Goal: Information Seeking & Learning: Compare options

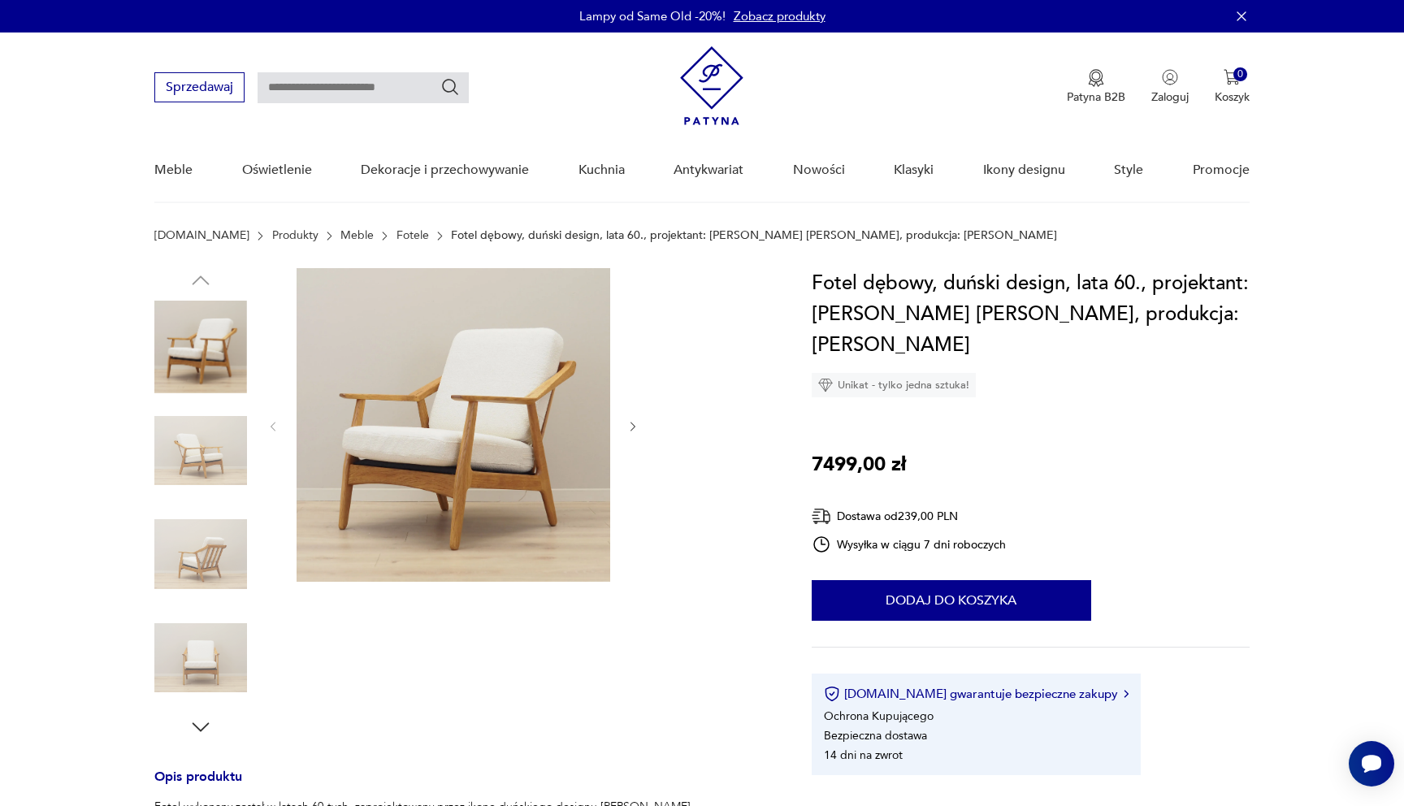
click at [397, 237] on link "Fotele" at bounding box center [413, 235] width 33 height 13
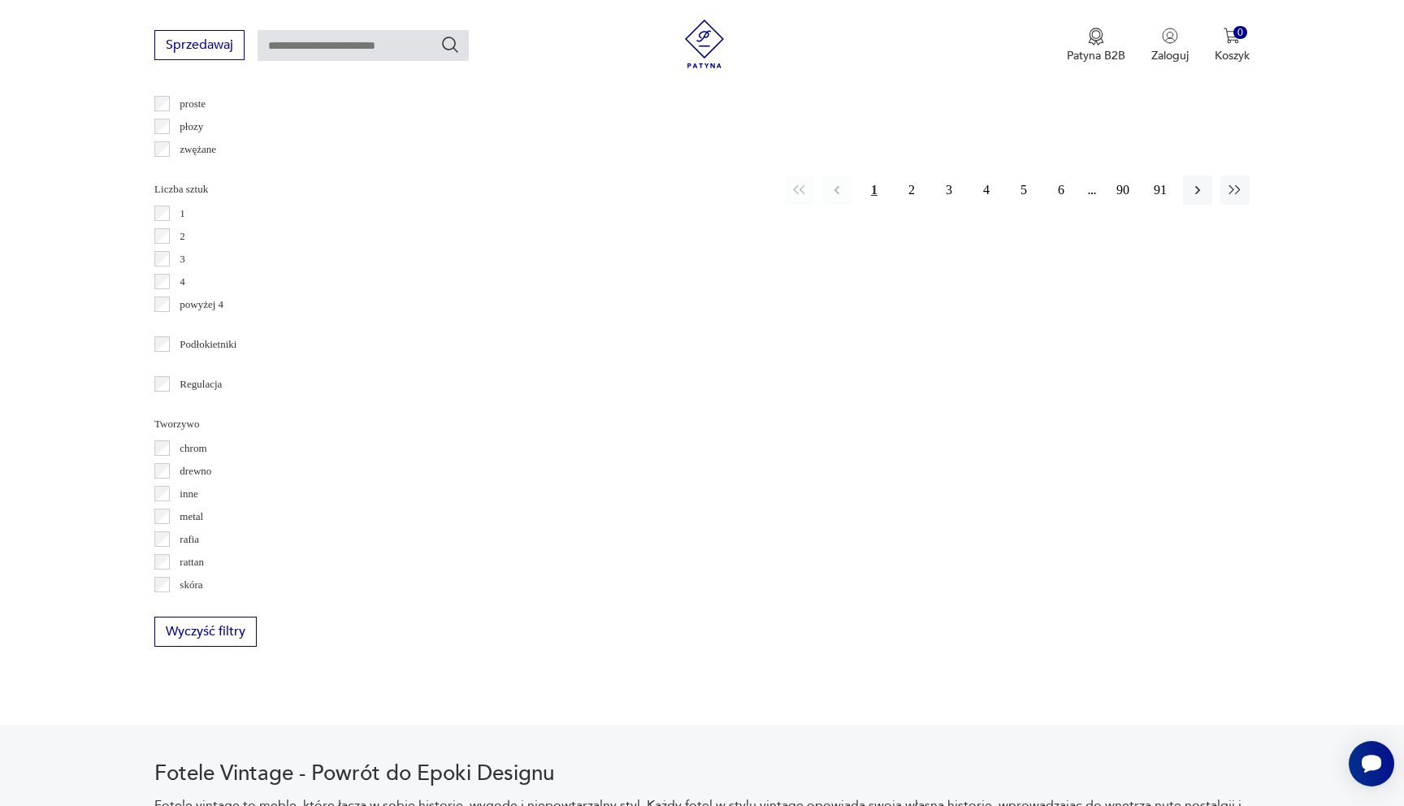
scroll to position [65, 0]
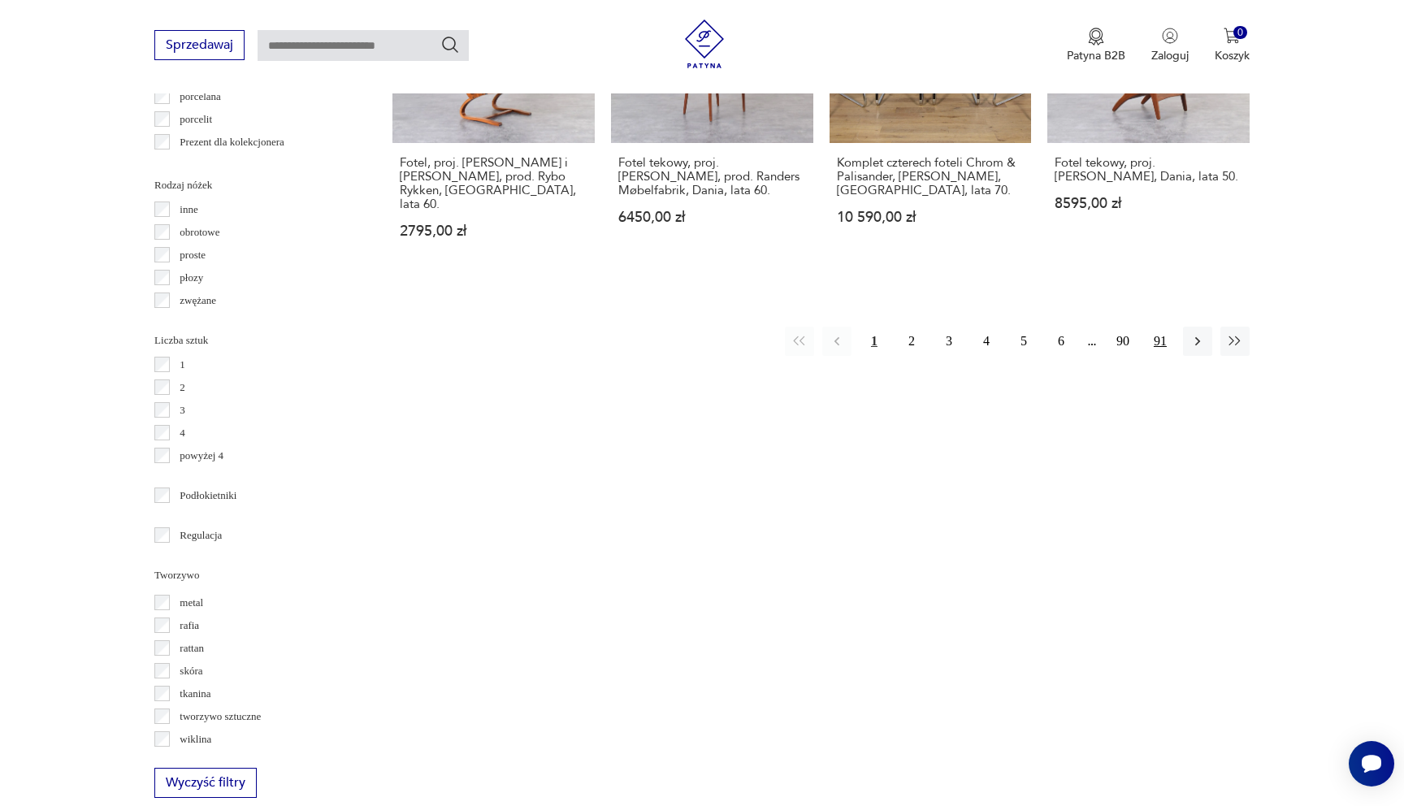
click at [1154, 327] on button "91" at bounding box center [1160, 341] width 29 height 29
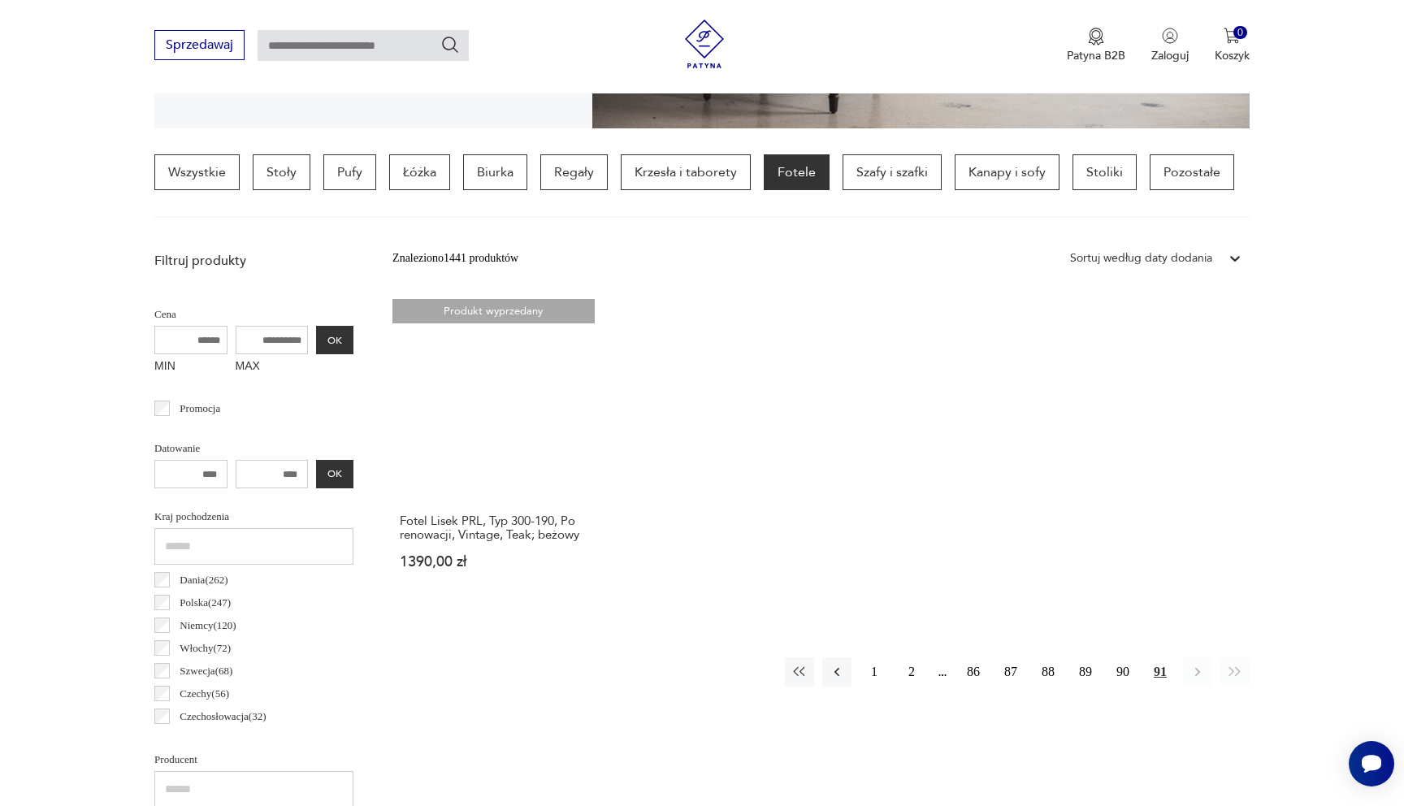
scroll to position [383, 0]
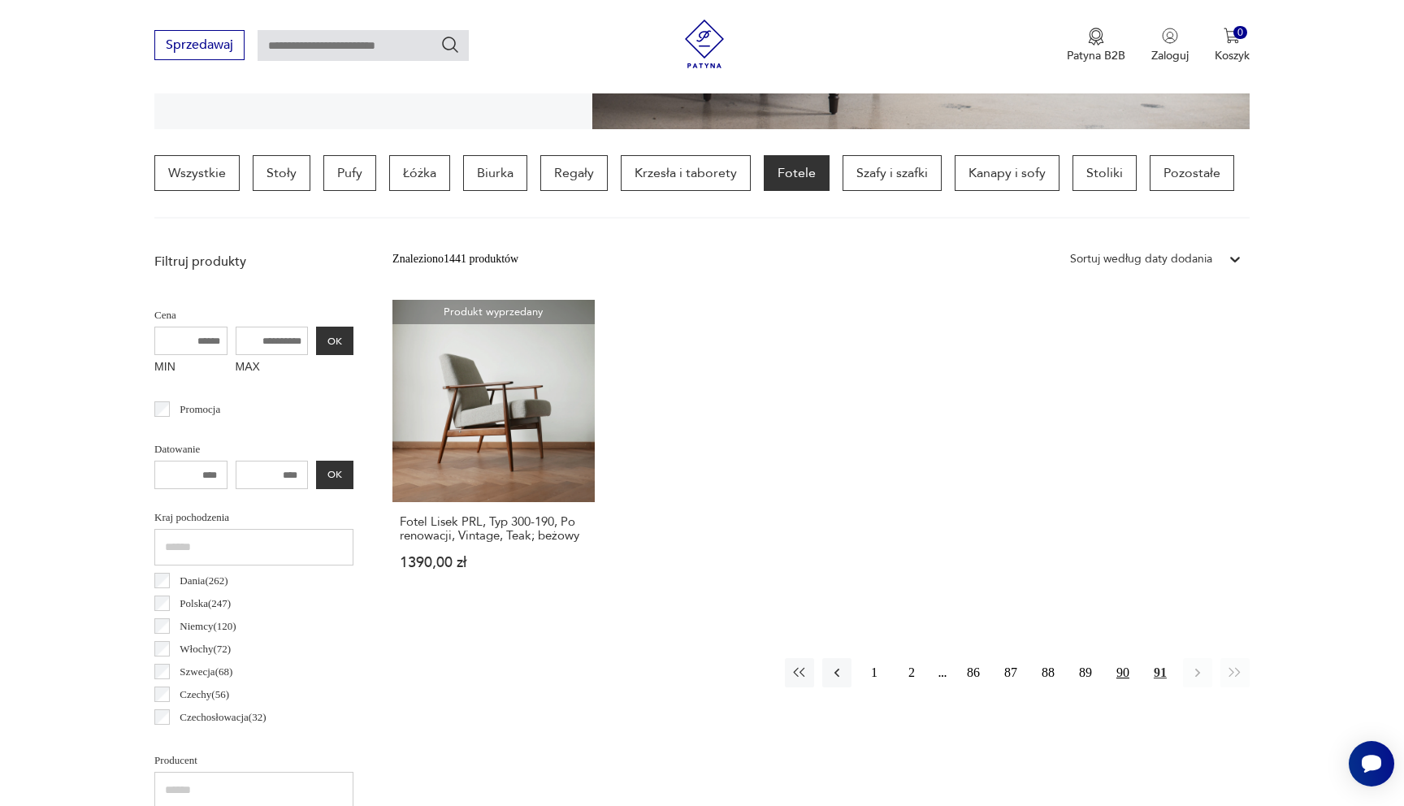
click at [1126, 674] on button "90" at bounding box center [1122, 672] width 29 height 29
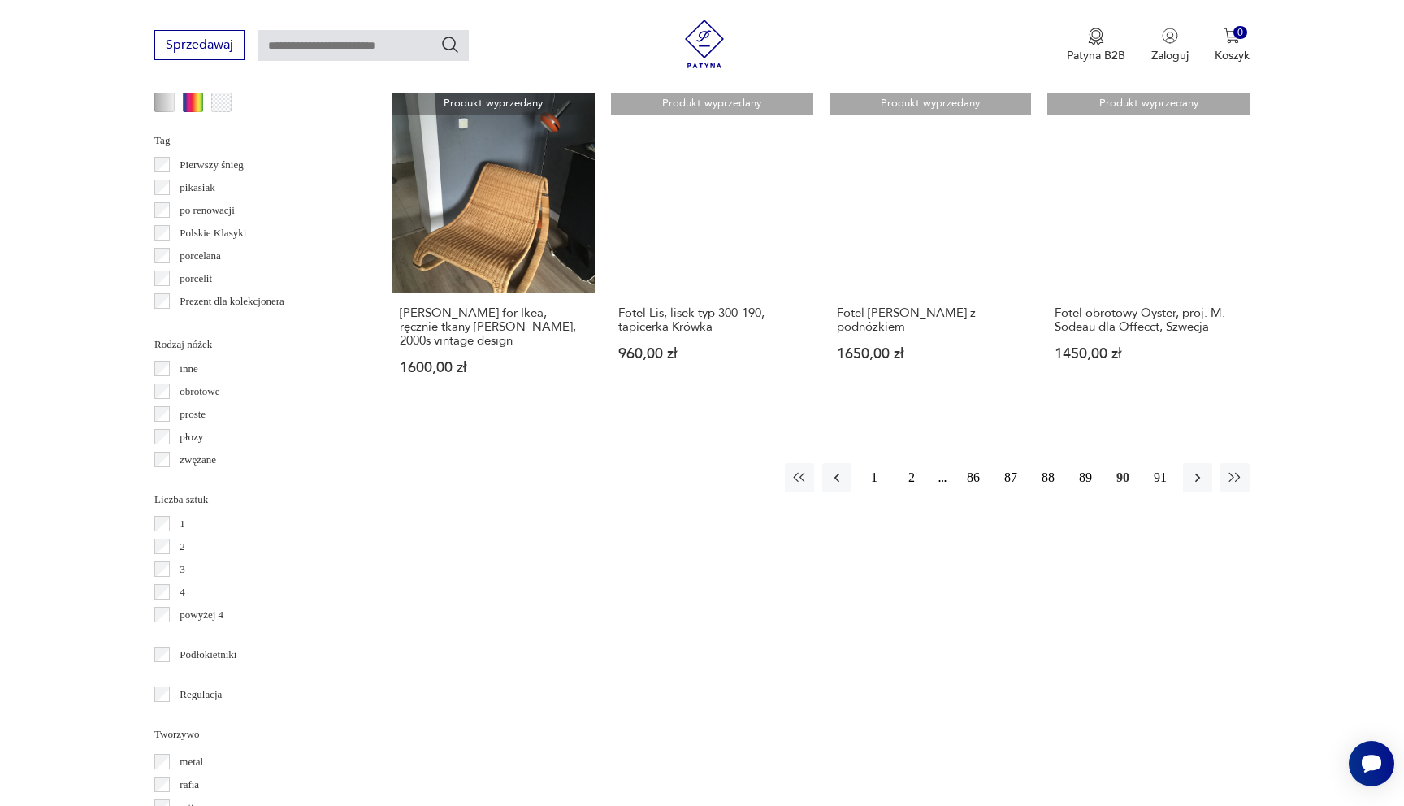
scroll to position [1666, 0]
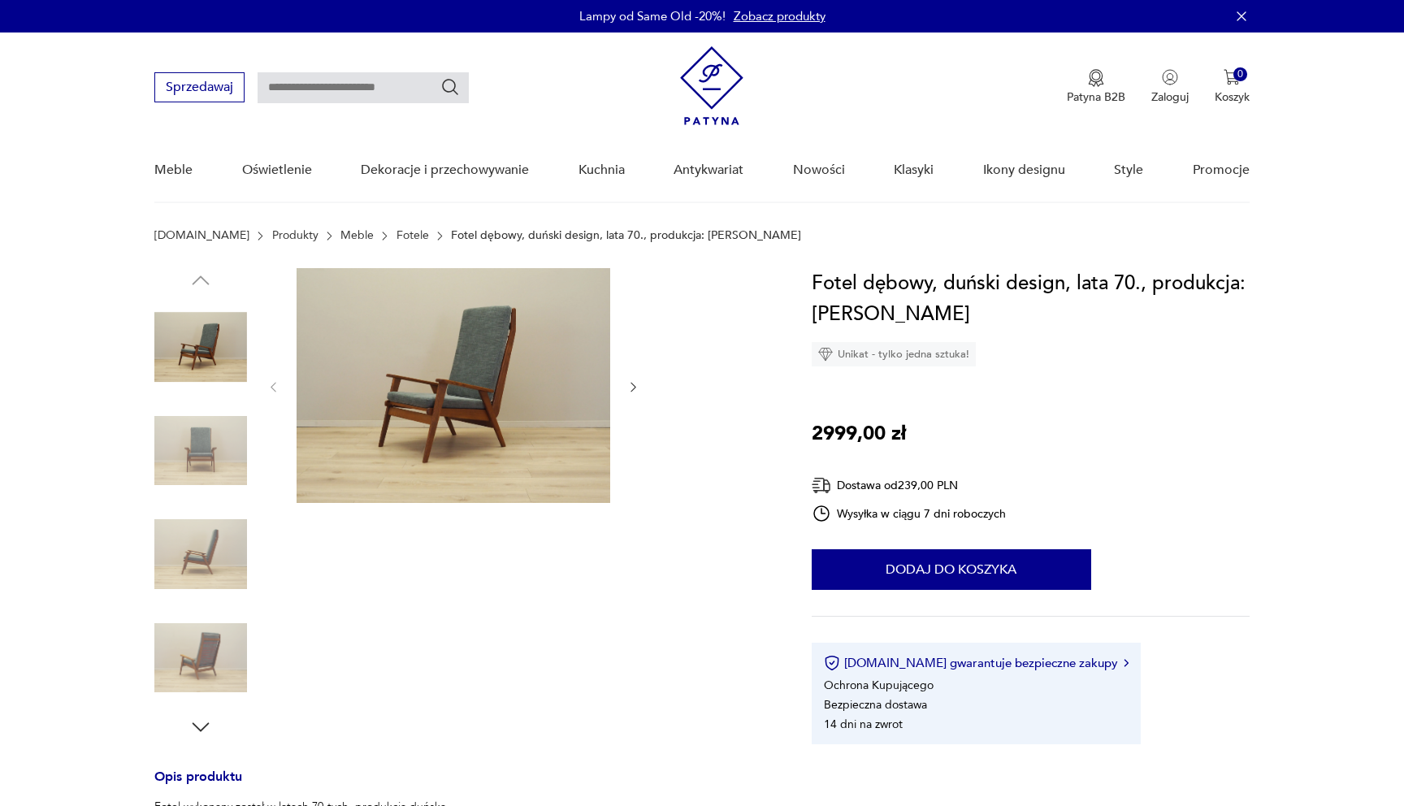
click at [188, 431] on img at bounding box center [200, 451] width 93 height 93
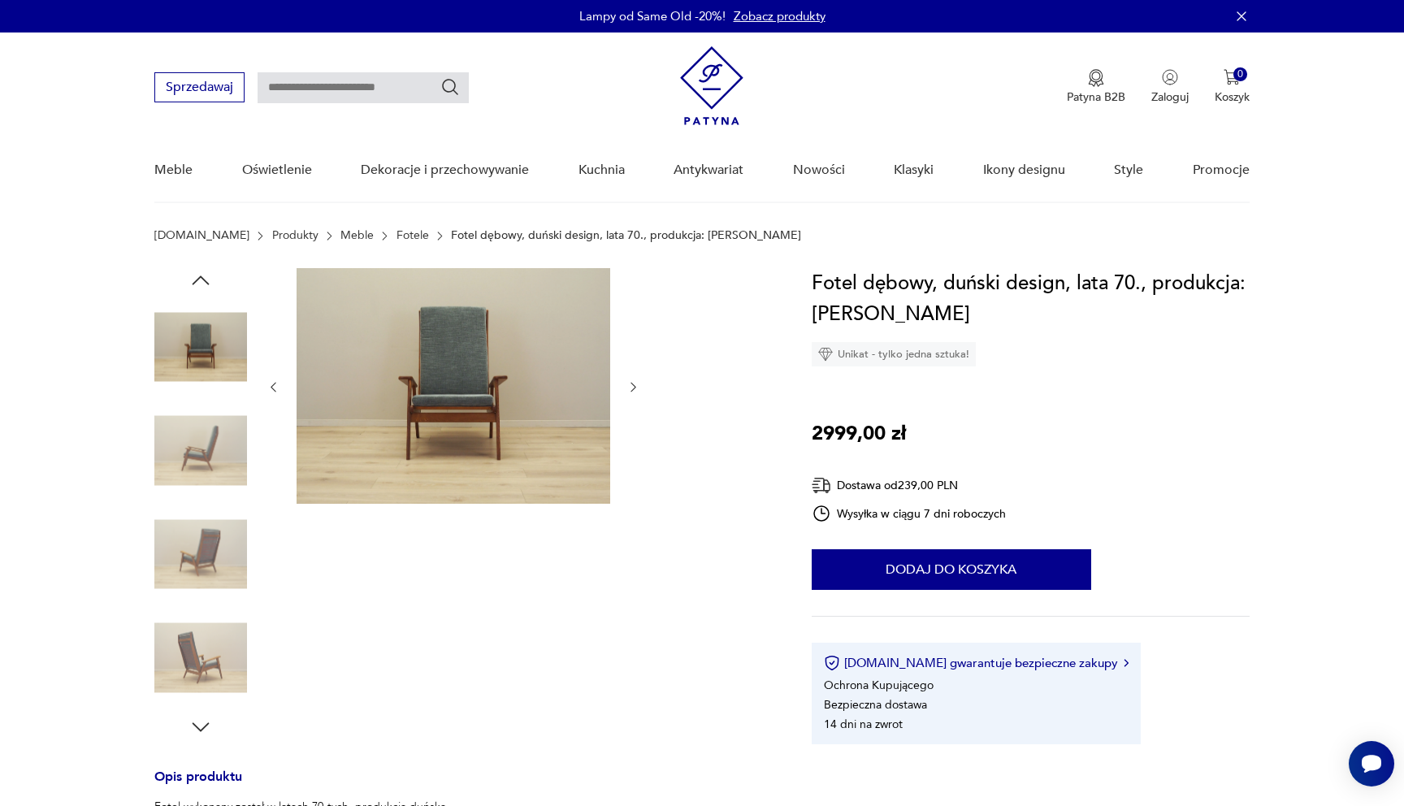
click at [208, 463] on img at bounding box center [200, 451] width 93 height 93
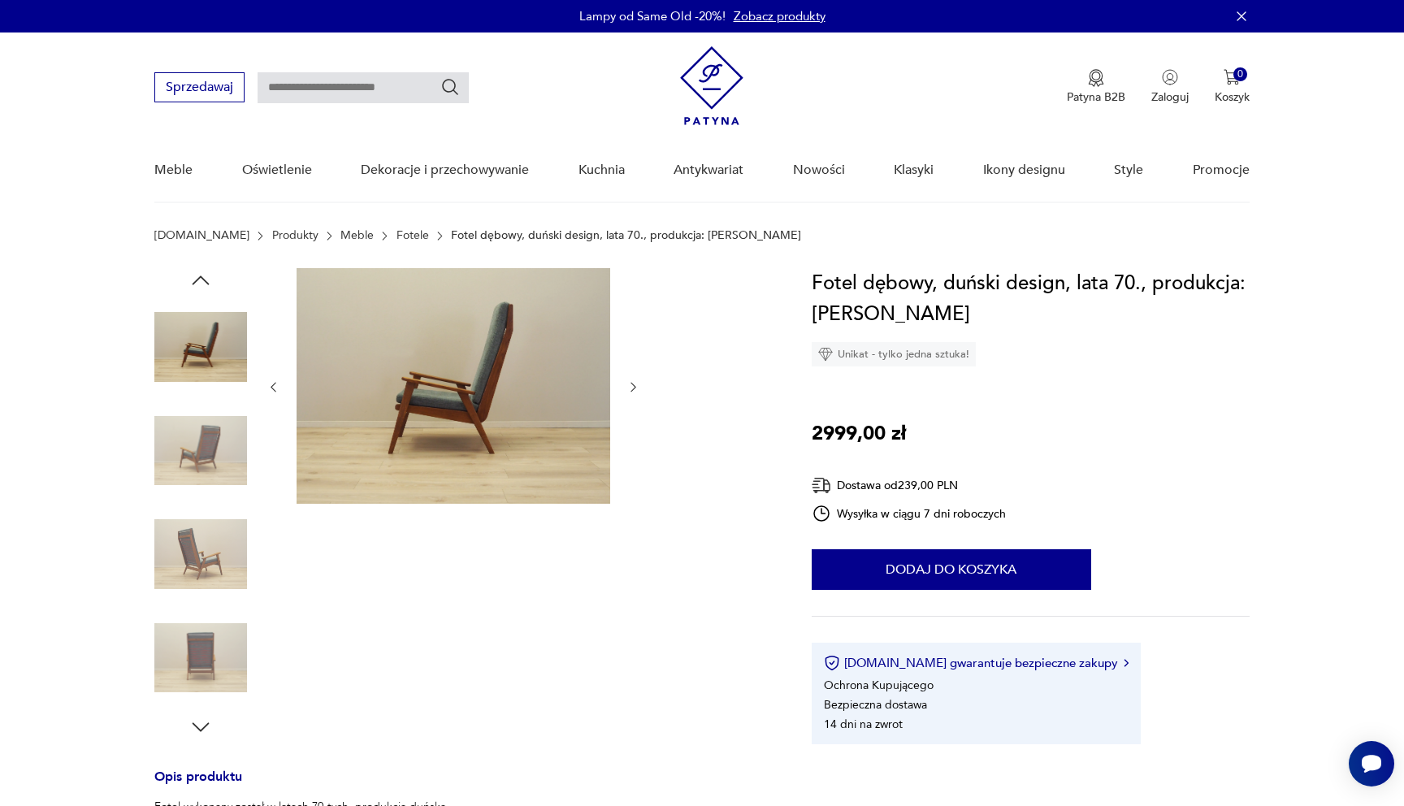
click at [208, 463] on img at bounding box center [200, 451] width 93 height 93
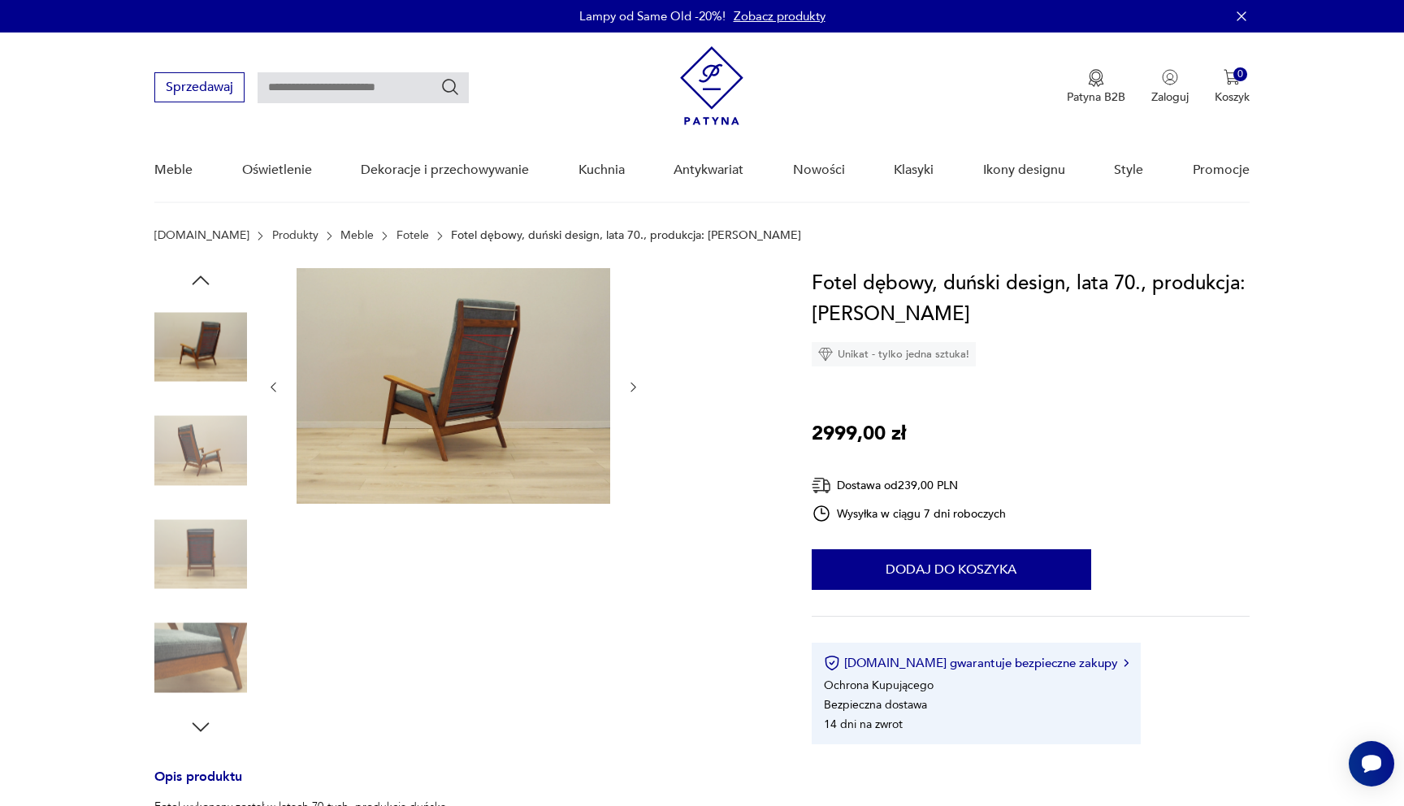
click at [208, 463] on img at bounding box center [200, 451] width 93 height 93
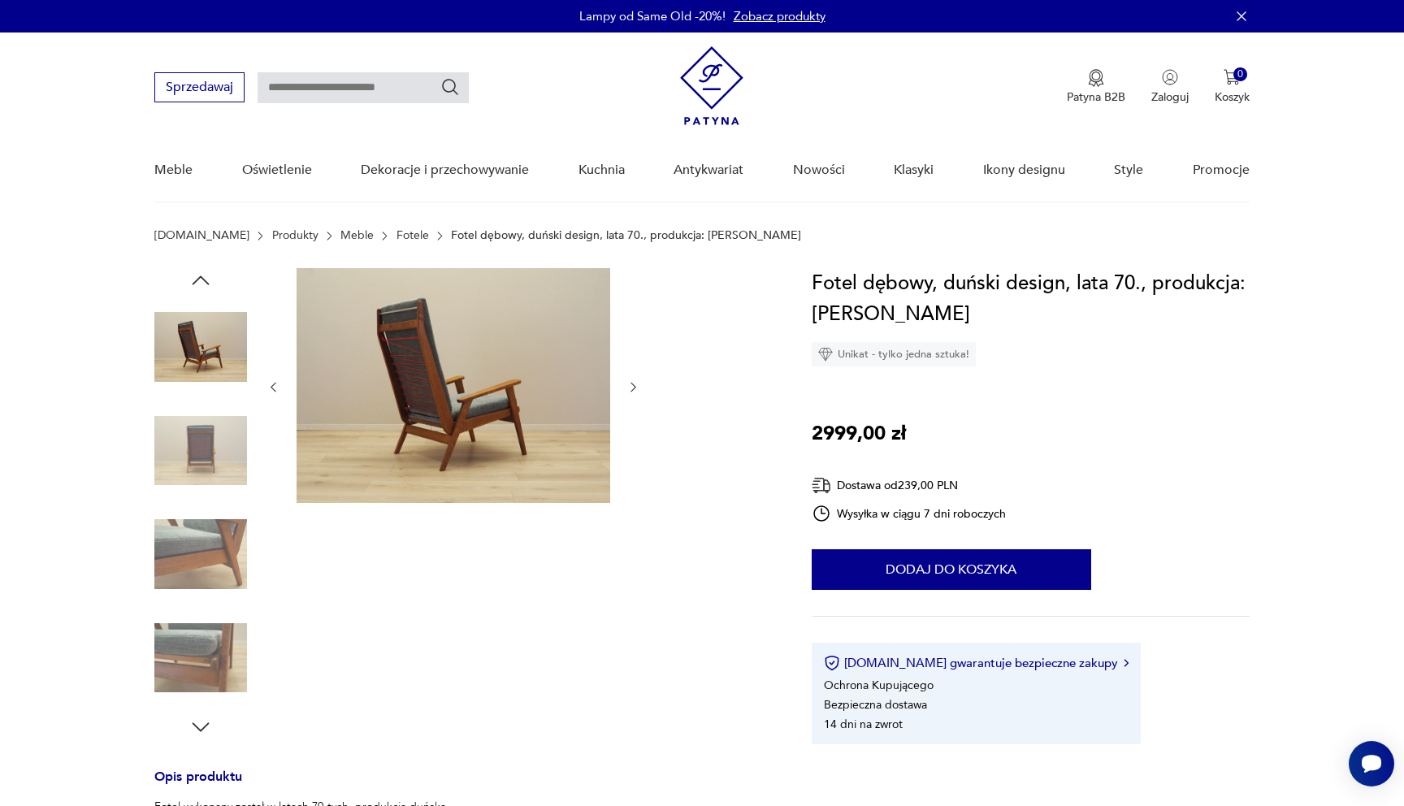
click at [208, 463] on img at bounding box center [200, 451] width 93 height 93
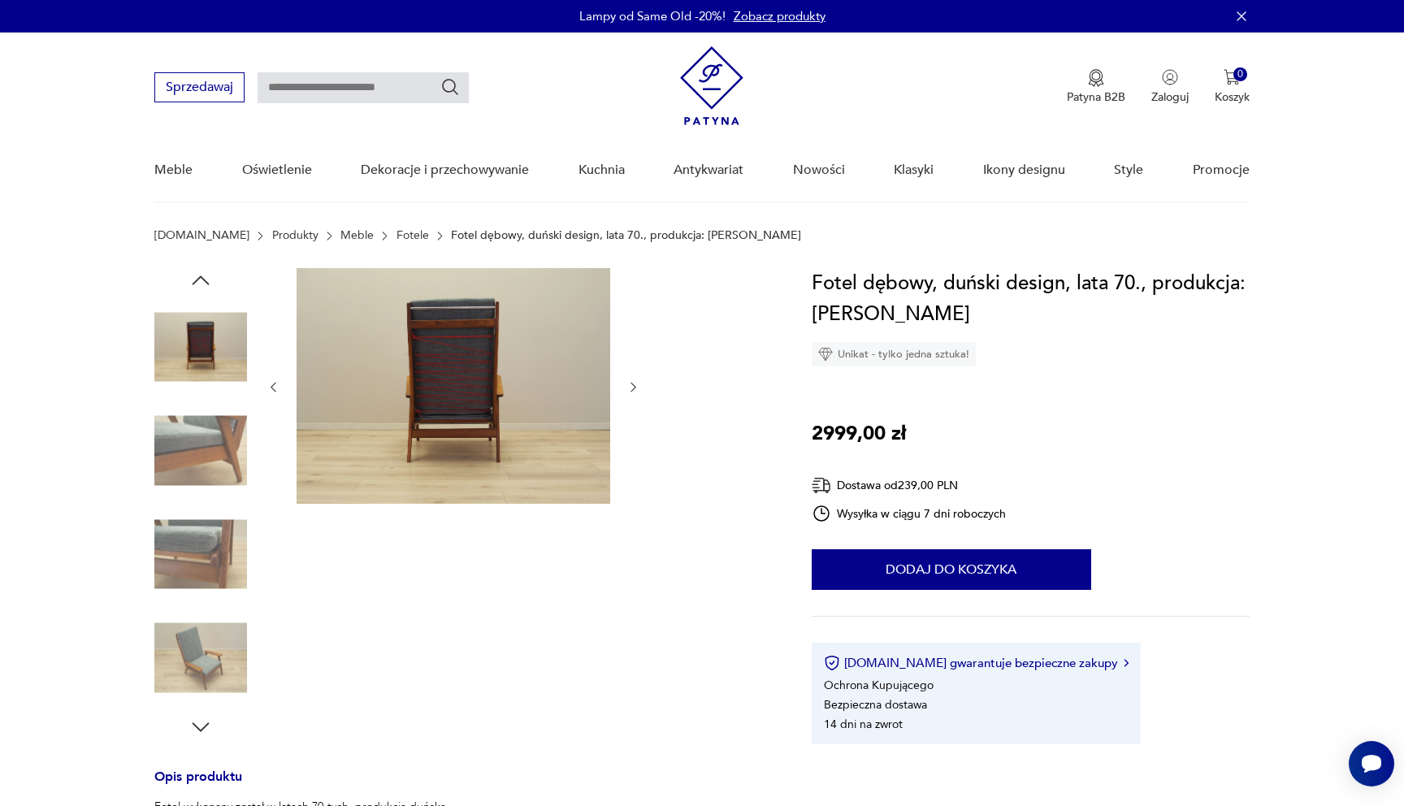
click at [208, 463] on img at bounding box center [200, 451] width 93 height 93
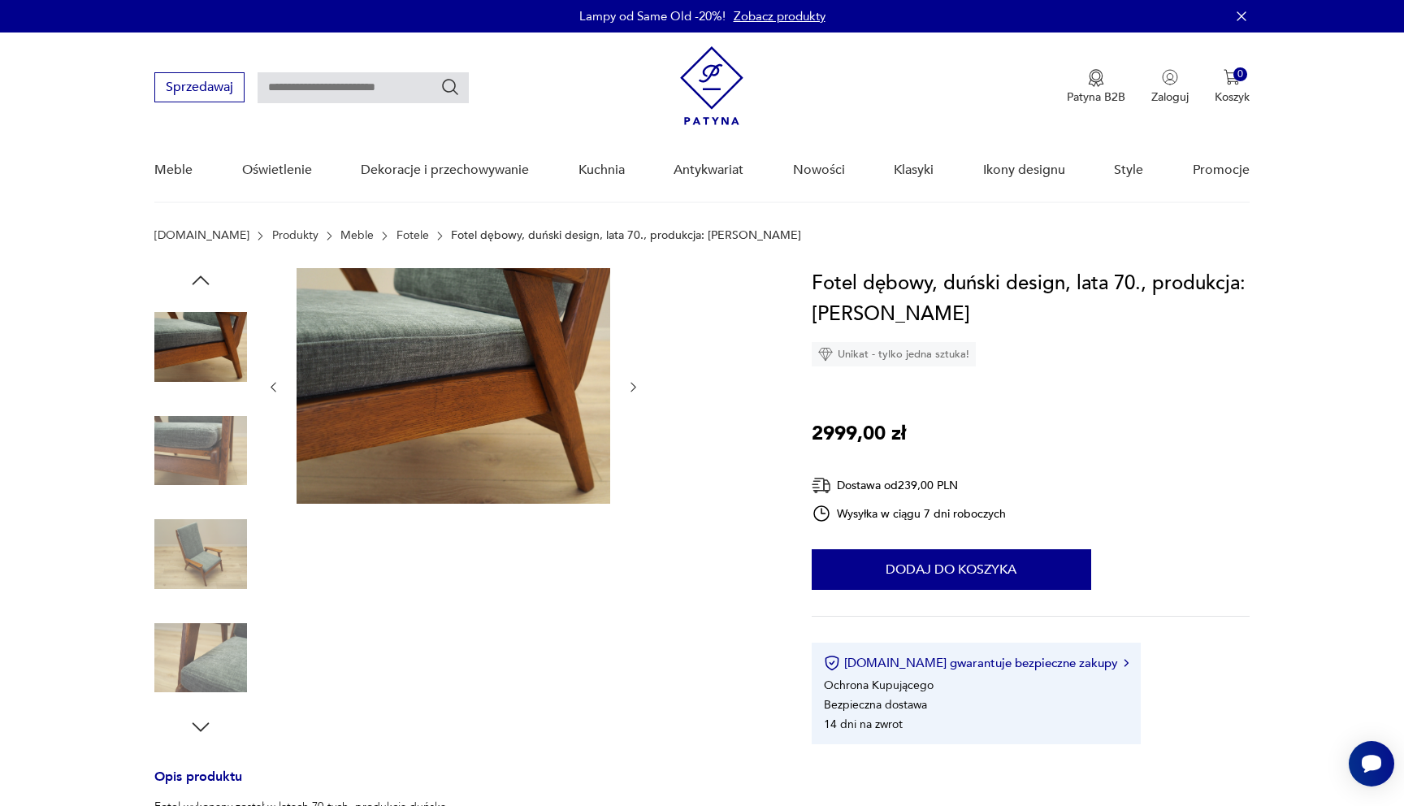
click at [208, 463] on img at bounding box center [200, 451] width 93 height 93
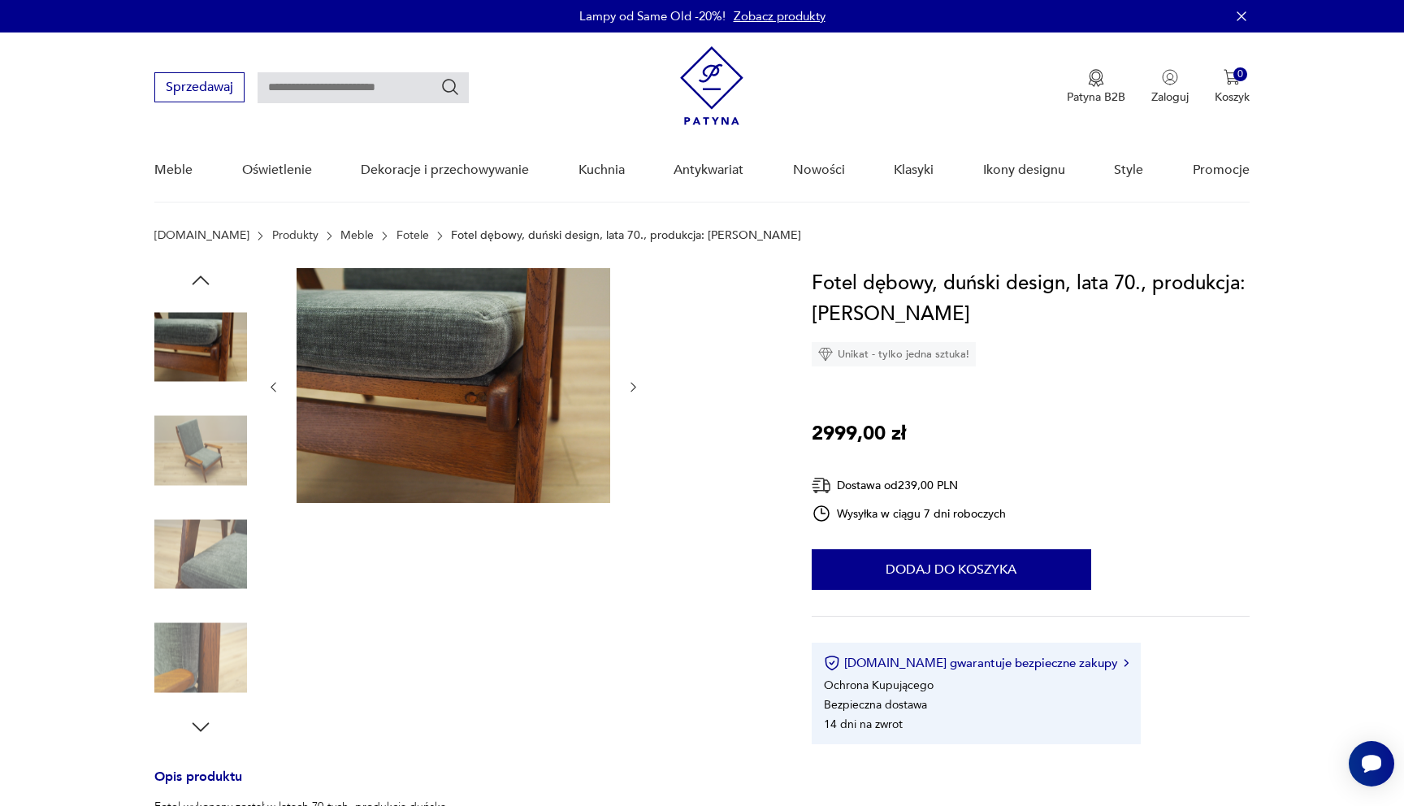
click at [208, 463] on img at bounding box center [200, 451] width 93 height 93
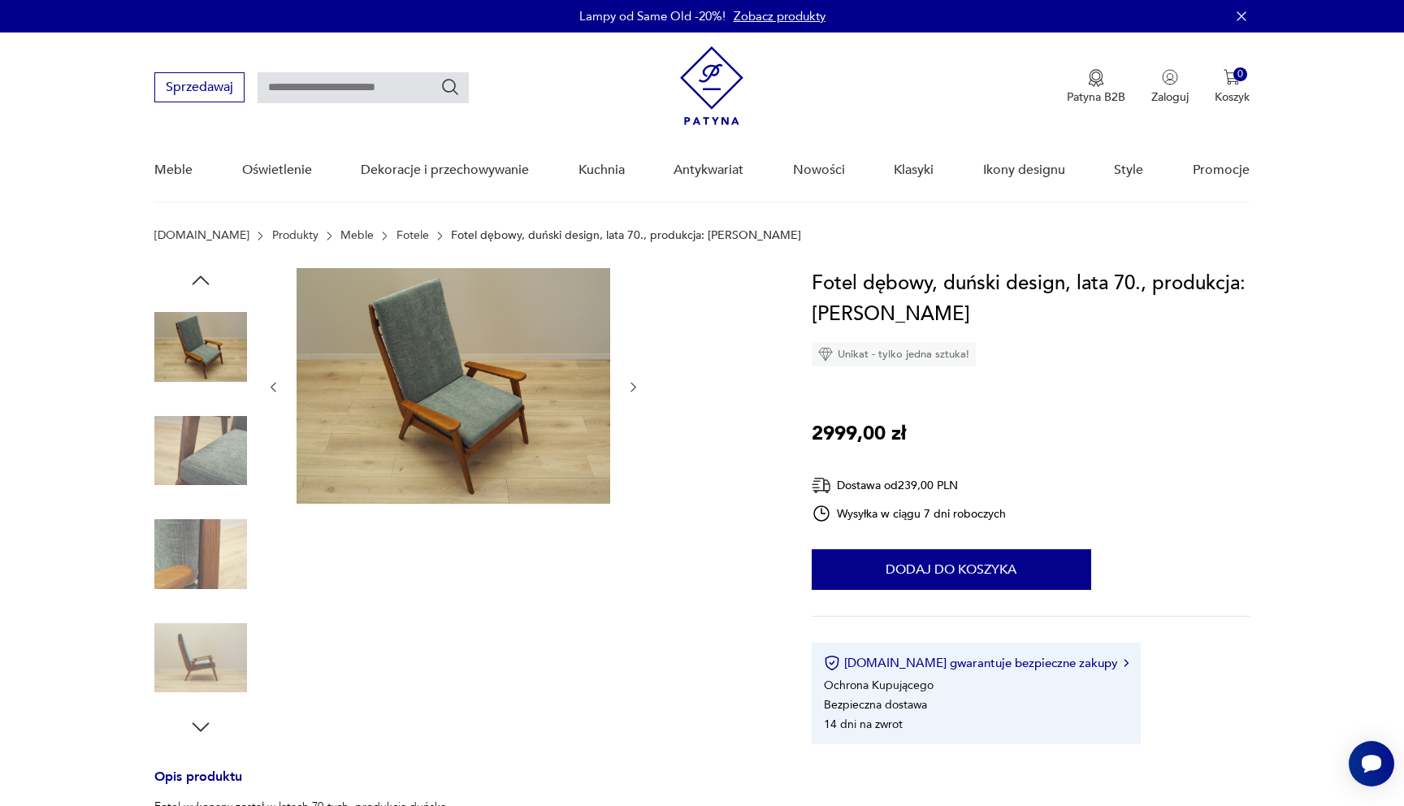
click at [208, 463] on img at bounding box center [200, 451] width 93 height 93
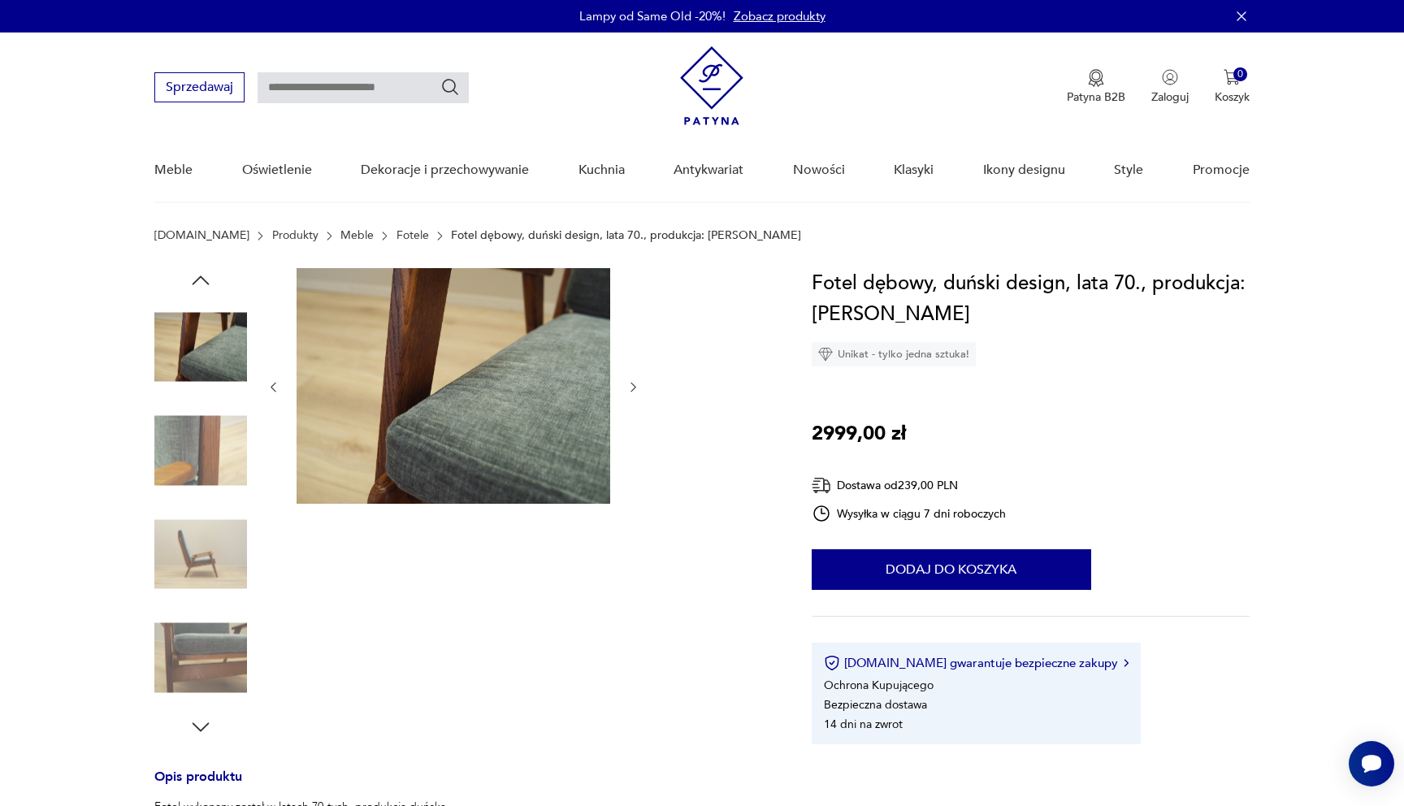
click at [208, 463] on img at bounding box center [200, 451] width 93 height 93
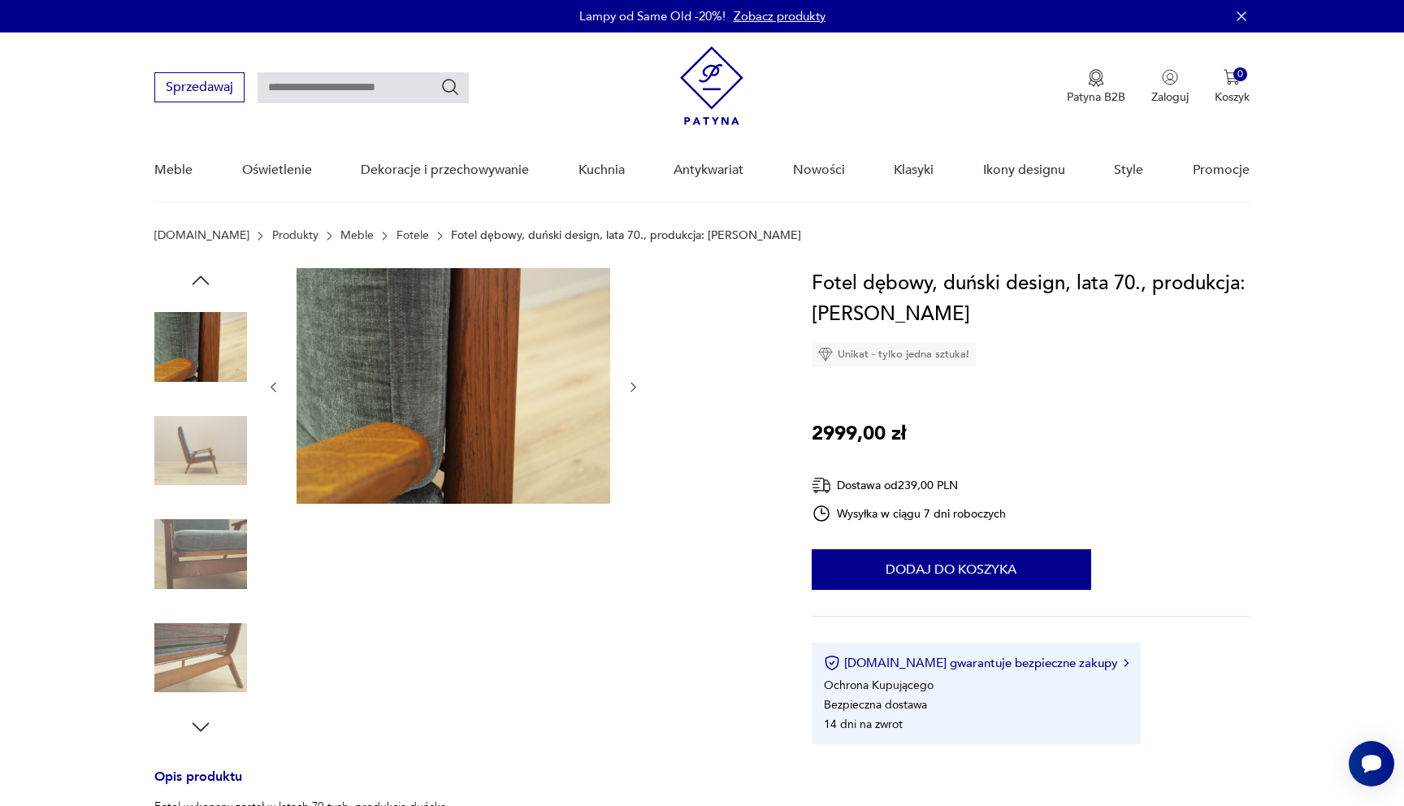
click at [397, 237] on link "Fotele" at bounding box center [413, 235] width 33 height 13
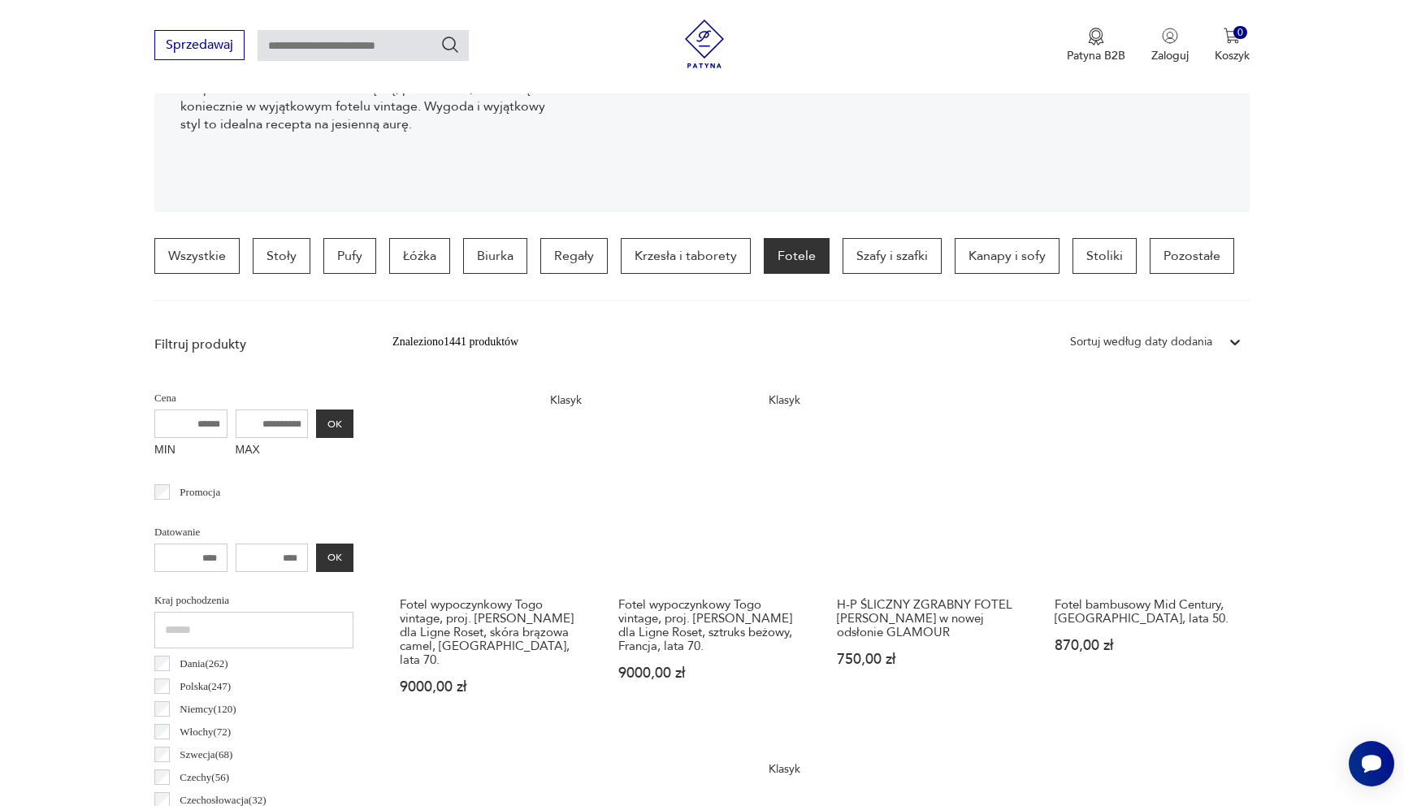
scroll to position [377, 0]
